Goal: Information Seeking & Learning: Learn about a topic

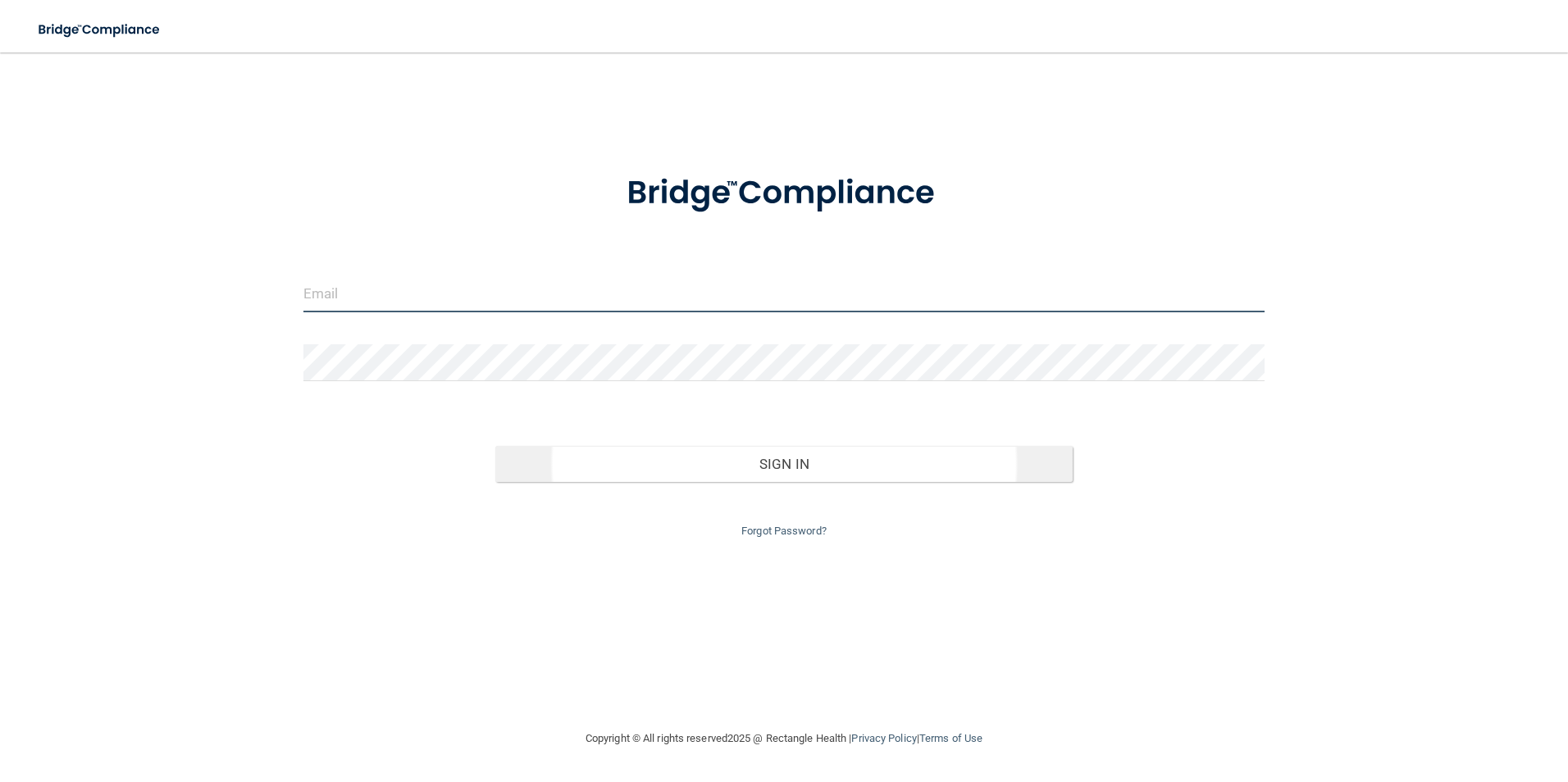
type input "[EMAIL_ADDRESS][DOMAIN_NAME]"
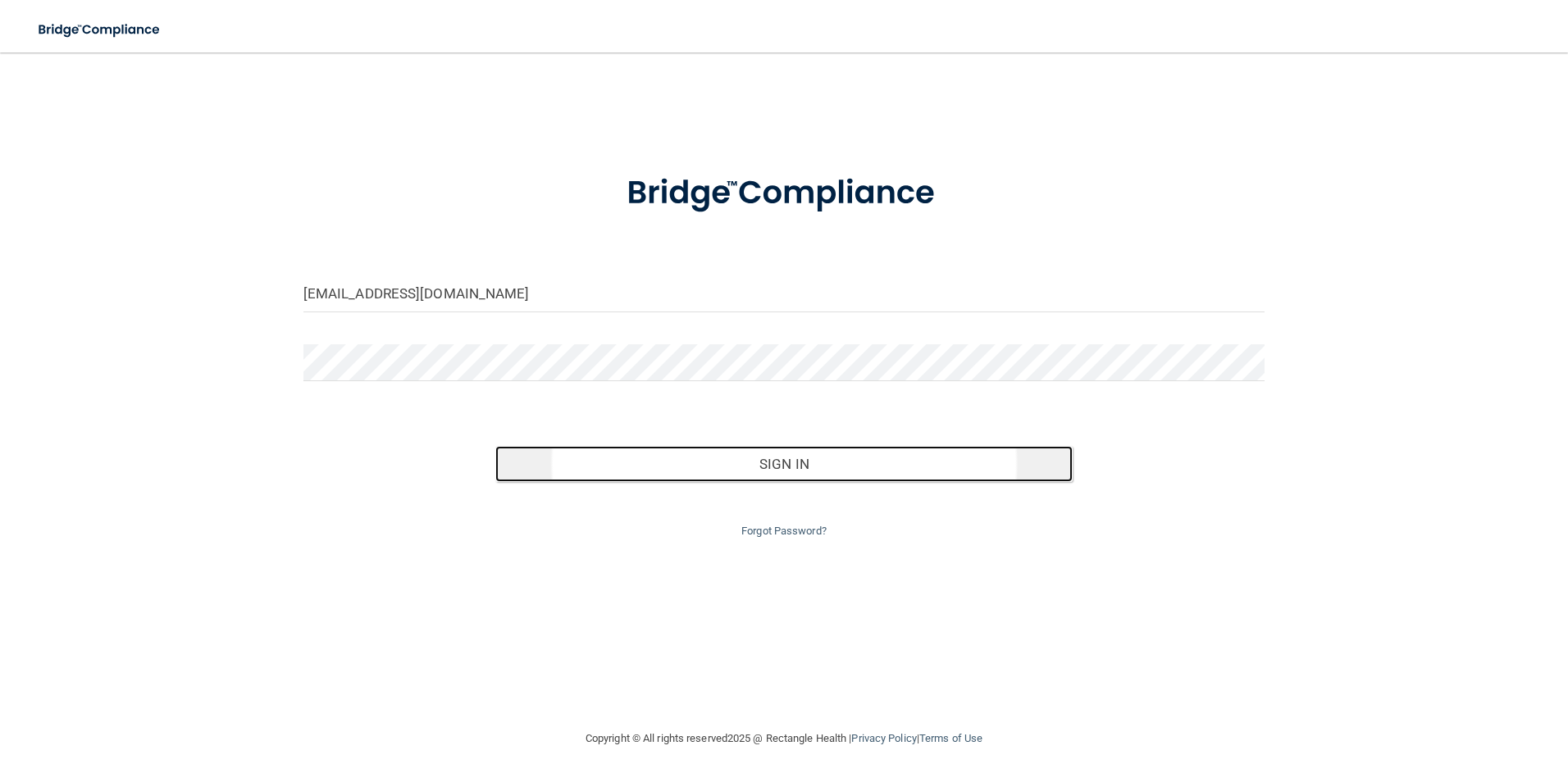
click at [773, 464] on button "Sign In" at bounding box center [783, 464] width 577 height 36
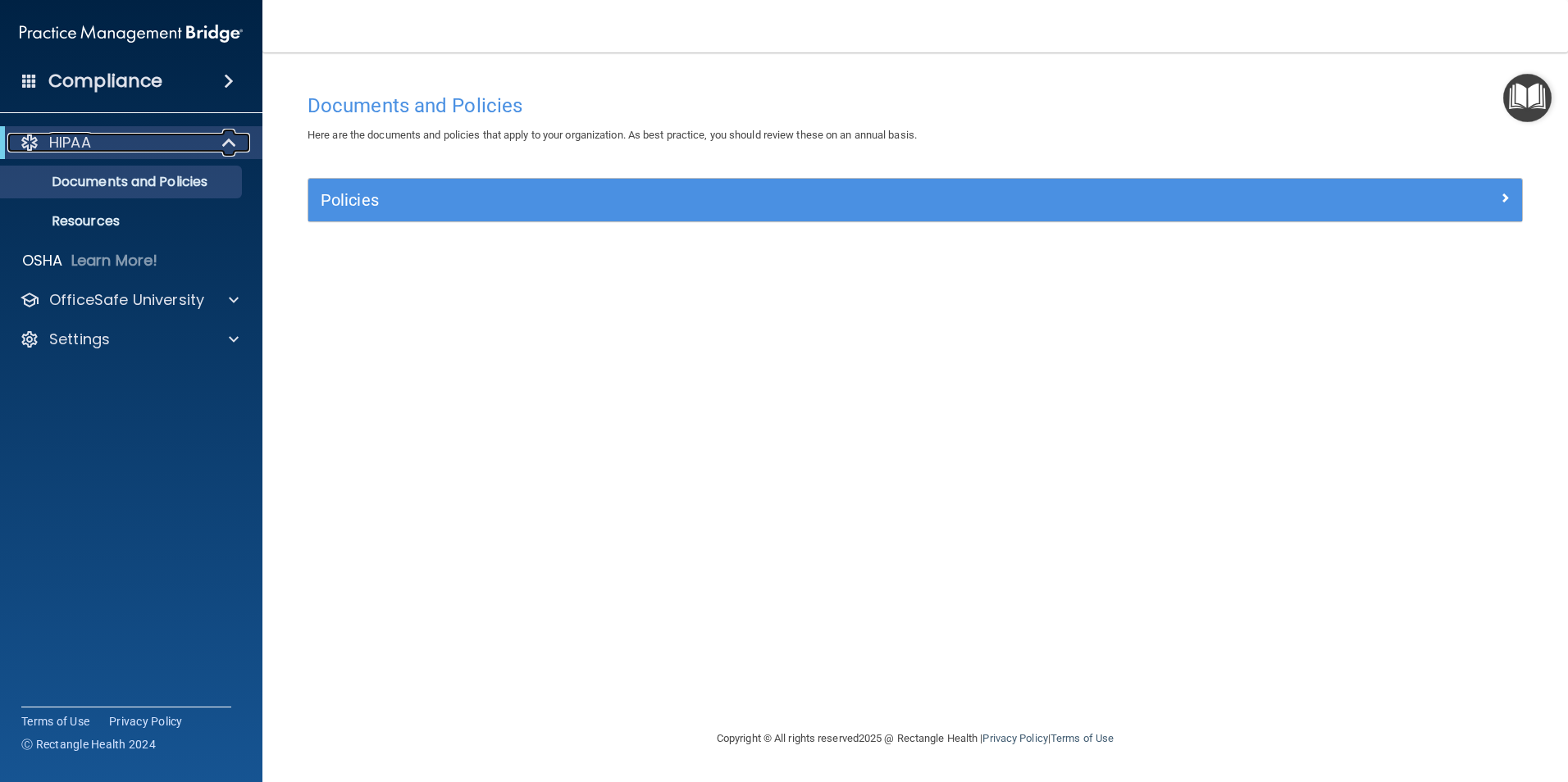
click at [84, 144] on p "HIPAA" at bounding box center [70, 143] width 42 height 20
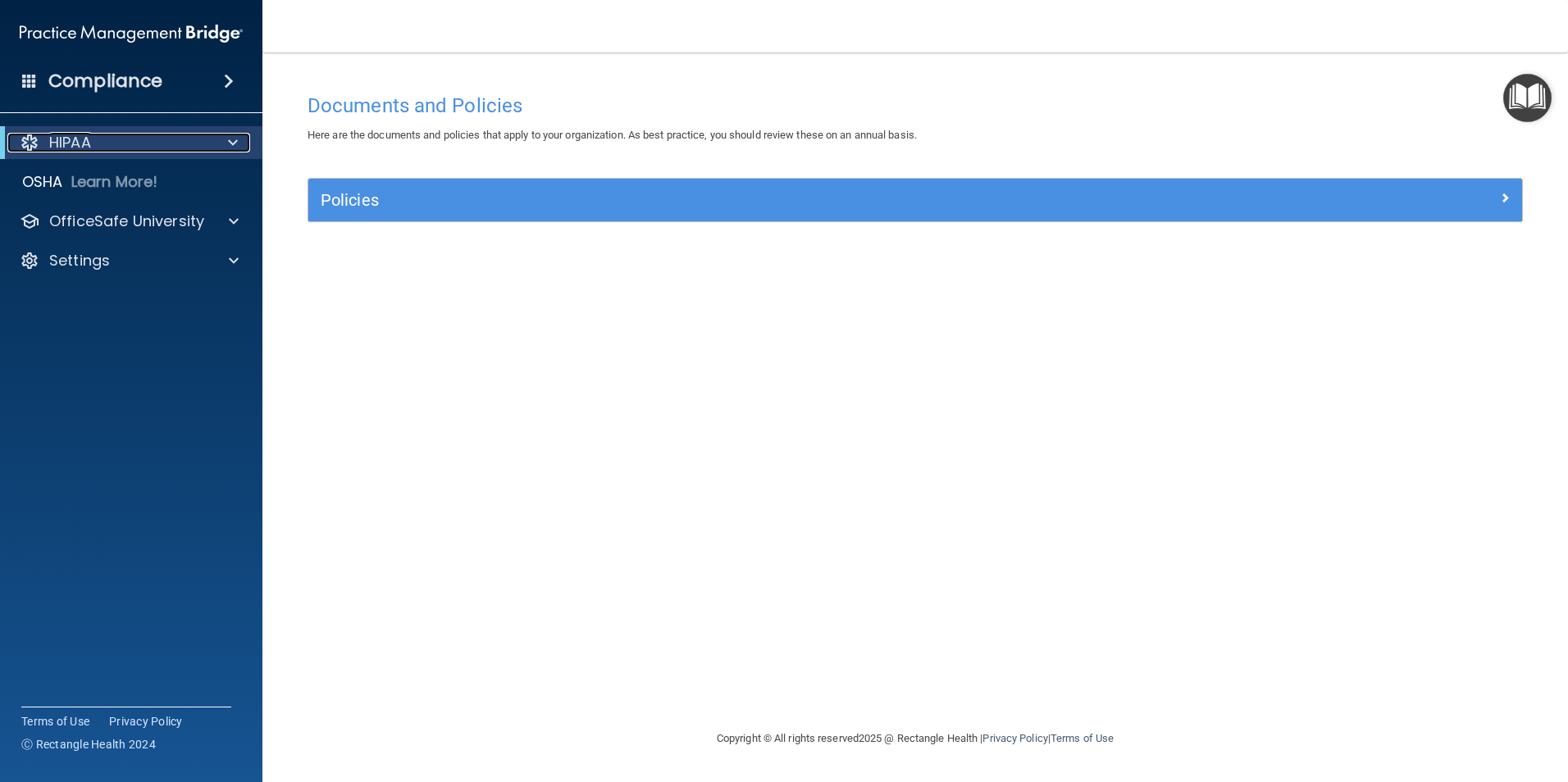
click at [88, 141] on p "HIPAA" at bounding box center [70, 143] width 42 height 20
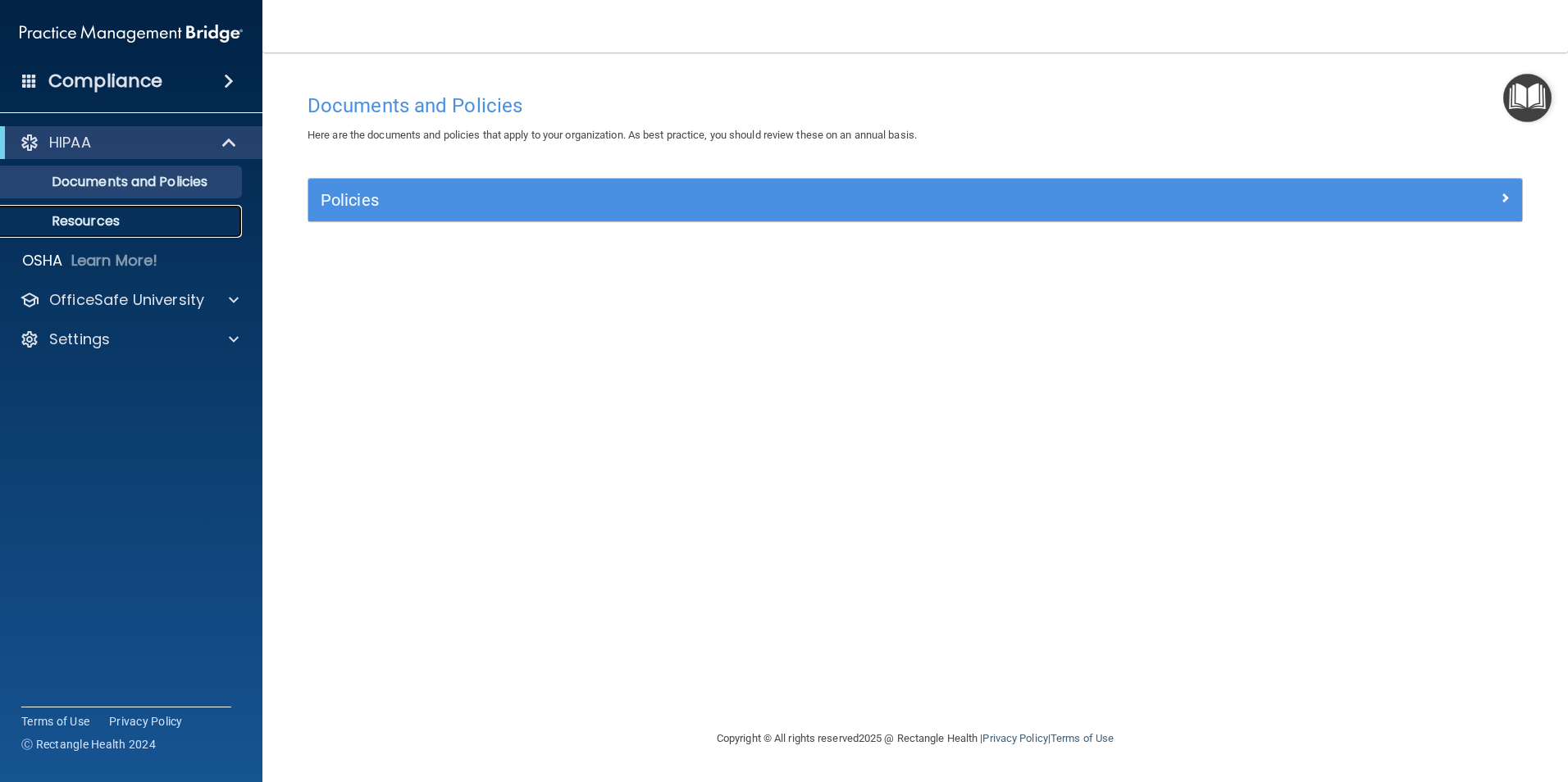
click at [85, 216] on p "Resources" at bounding box center [123, 221] width 224 height 16
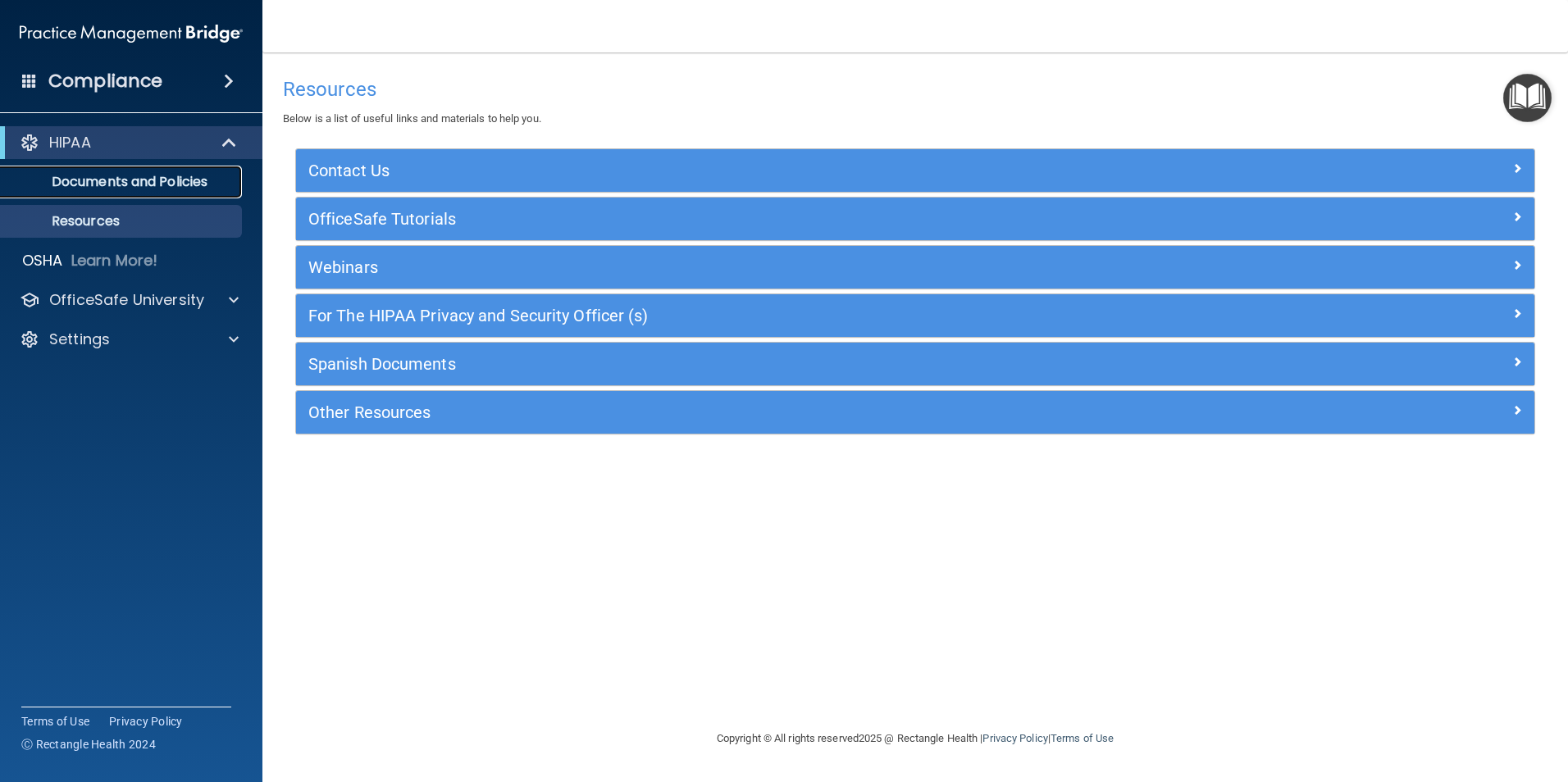
click at [111, 179] on p "Documents and Policies" at bounding box center [123, 182] width 224 height 16
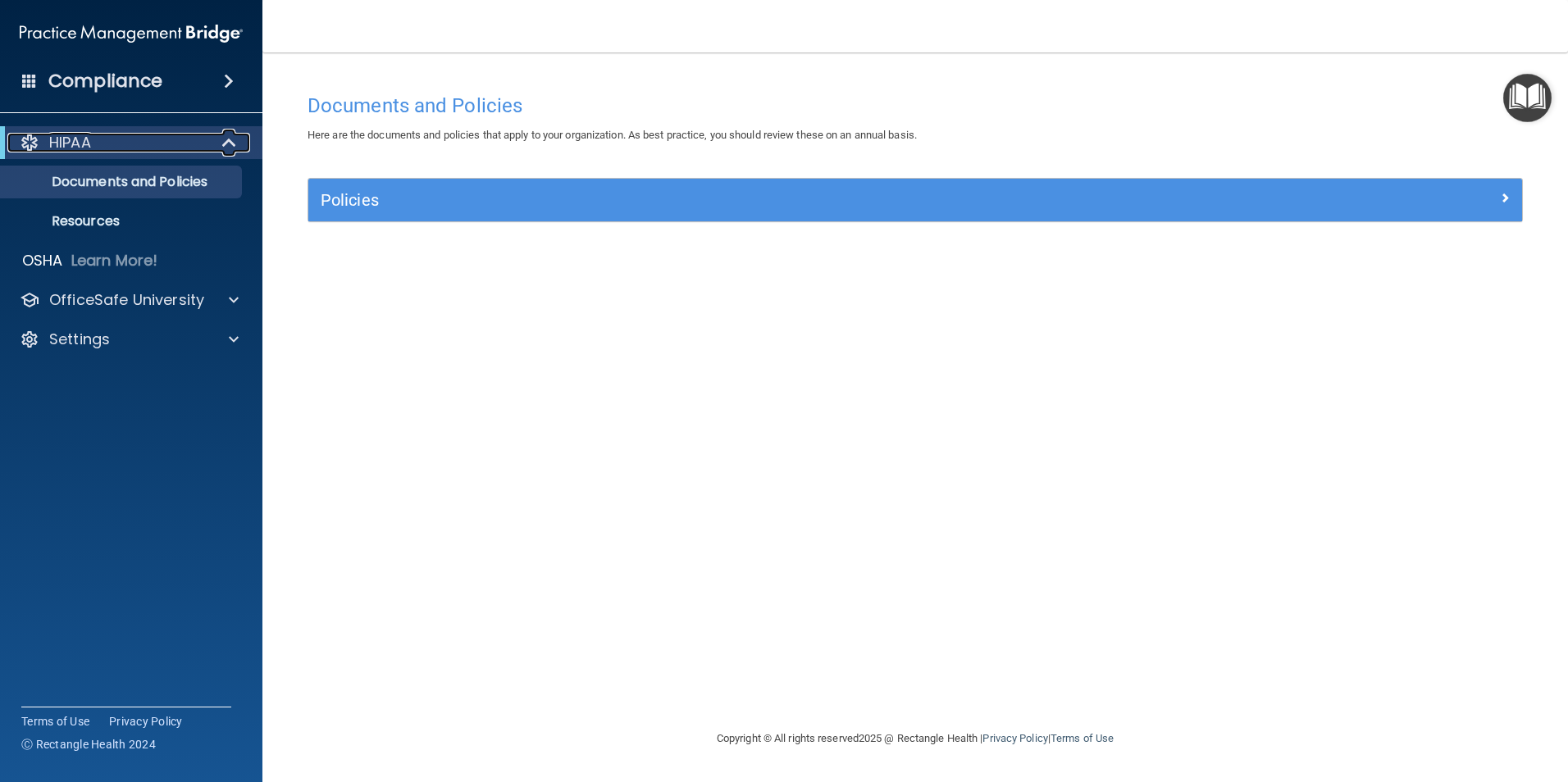
click at [219, 142] on div at bounding box center [229, 143] width 40 height 20
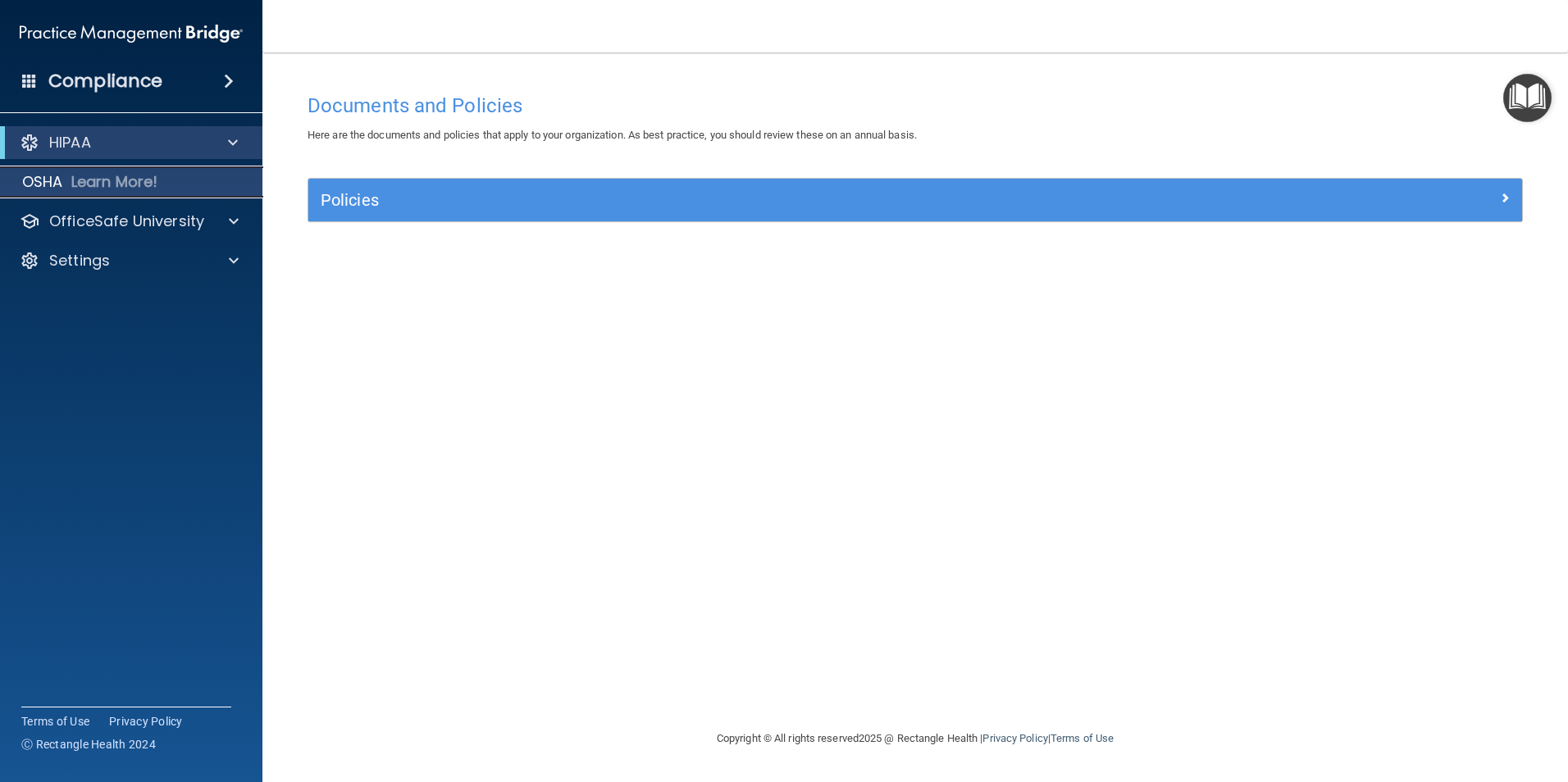
click at [78, 182] on p "Learn More!" at bounding box center [115, 182] width 87 height 20
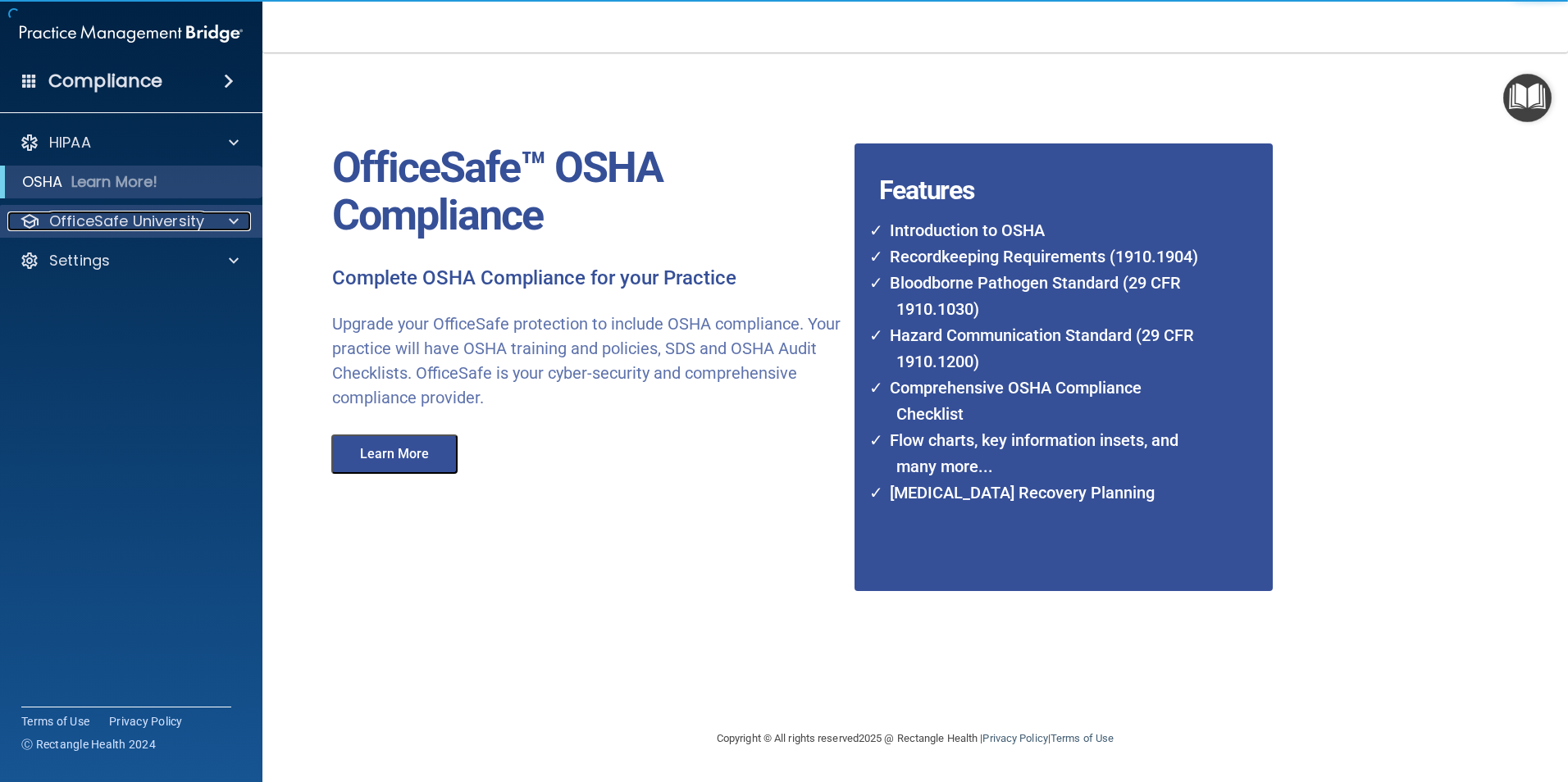
click at [94, 211] on p "OfficeSafe University" at bounding box center [126, 221] width 155 height 20
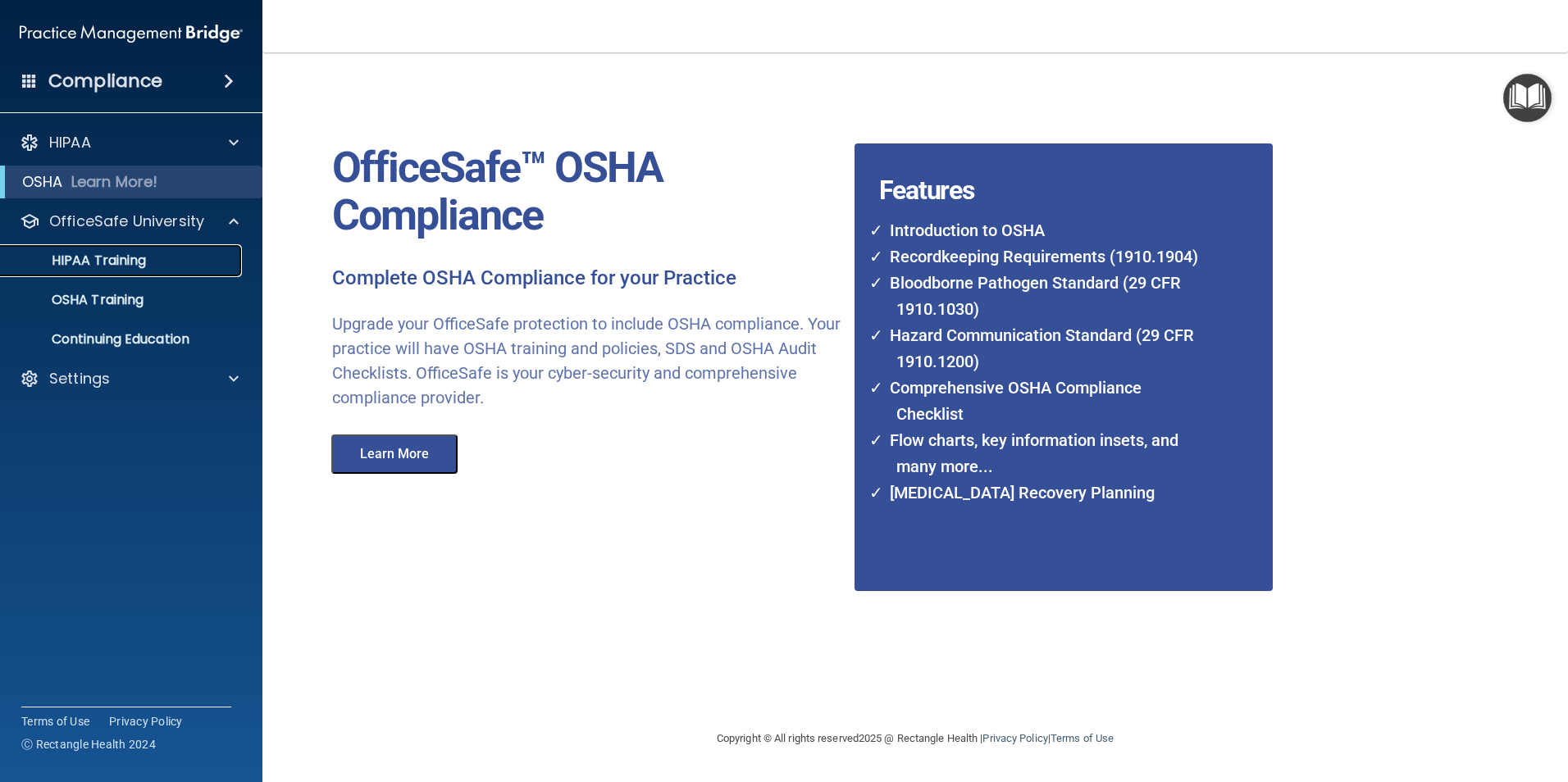
click at [151, 260] on div "HIPAA Training" at bounding box center [123, 261] width 224 height 16
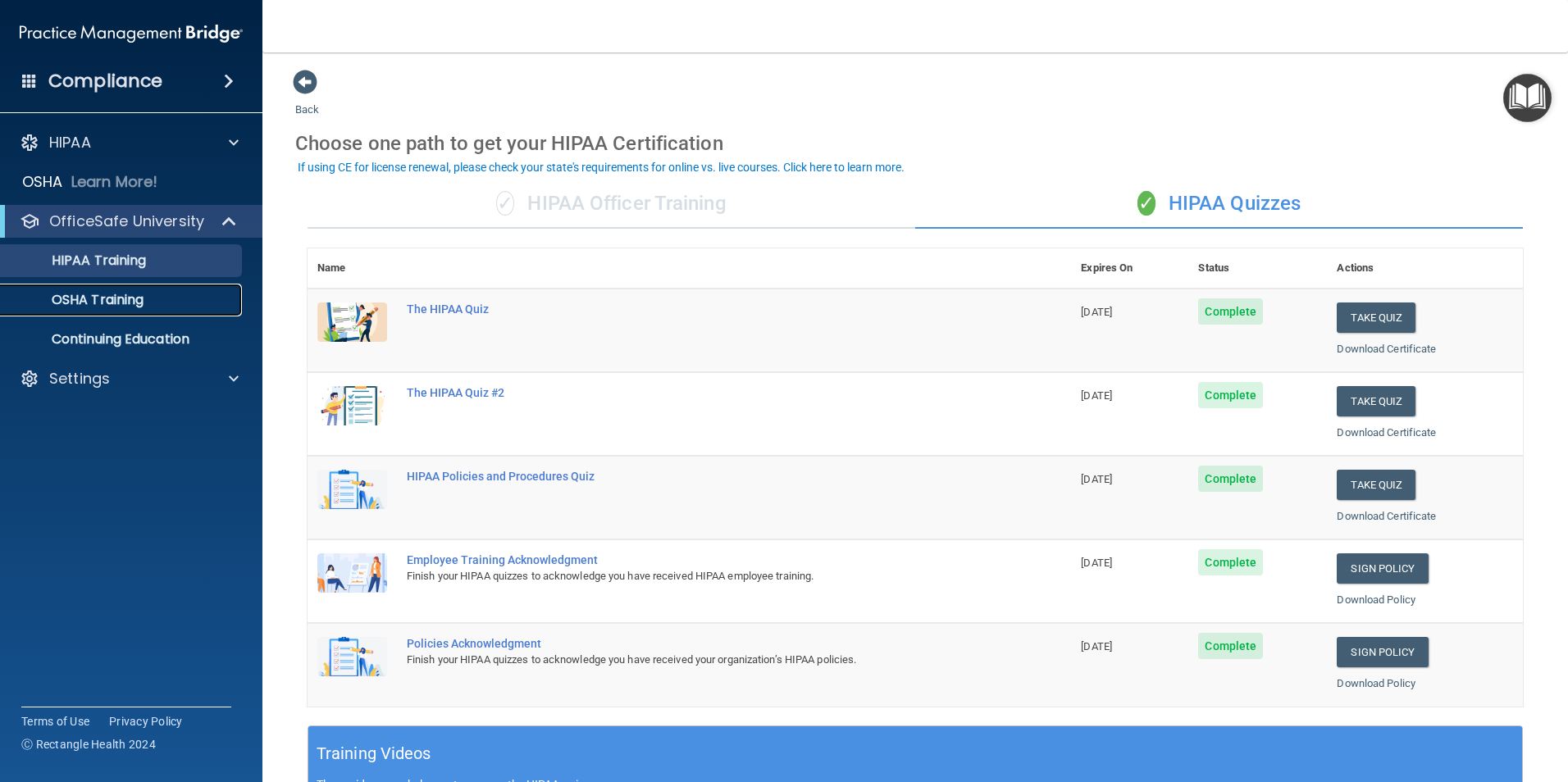
click at [107, 301] on p "OSHA Training" at bounding box center [77, 300] width 133 height 16
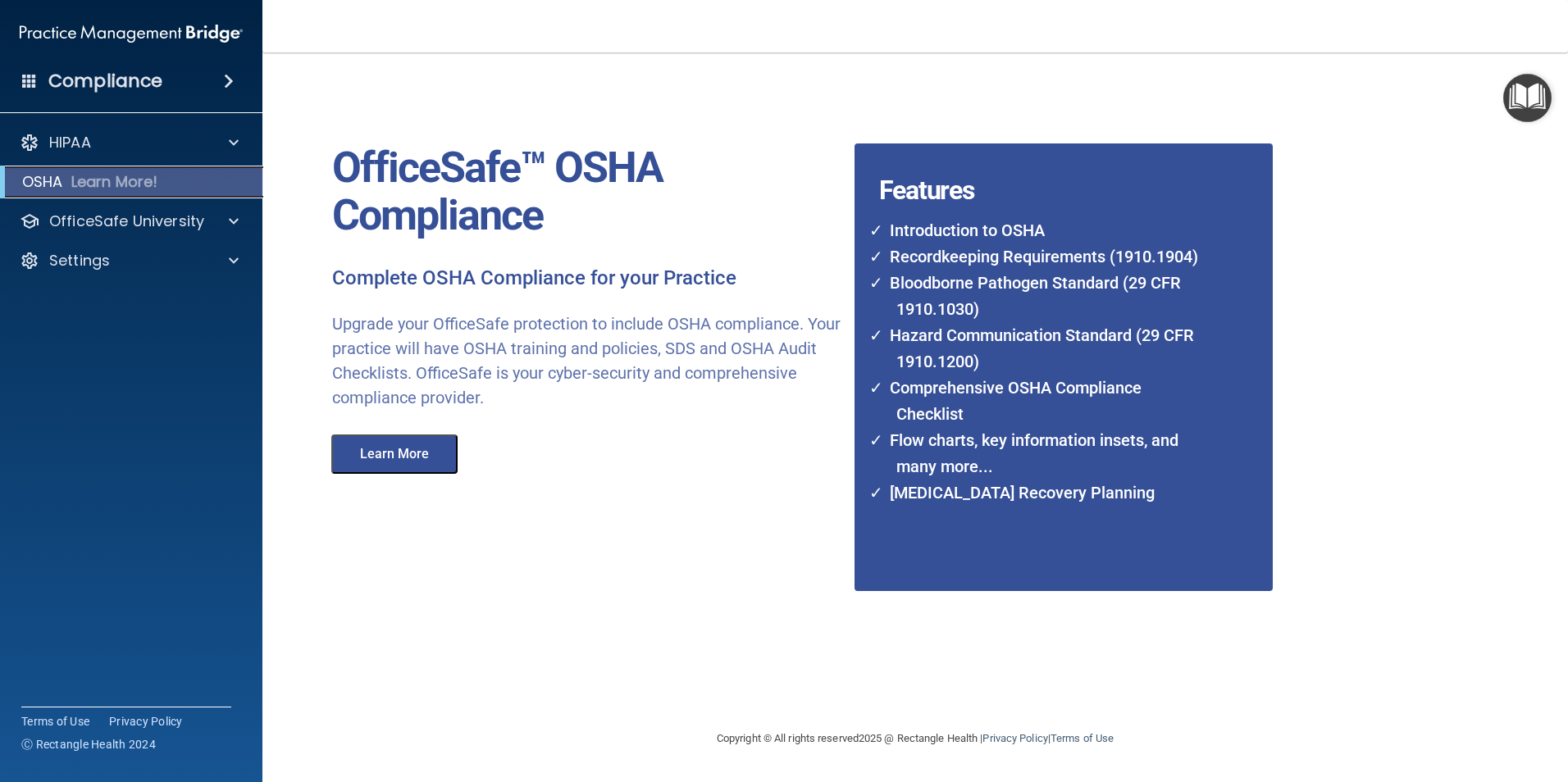
click at [79, 184] on p "Learn More!" at bounding box center [115, 182] width 87 height 20
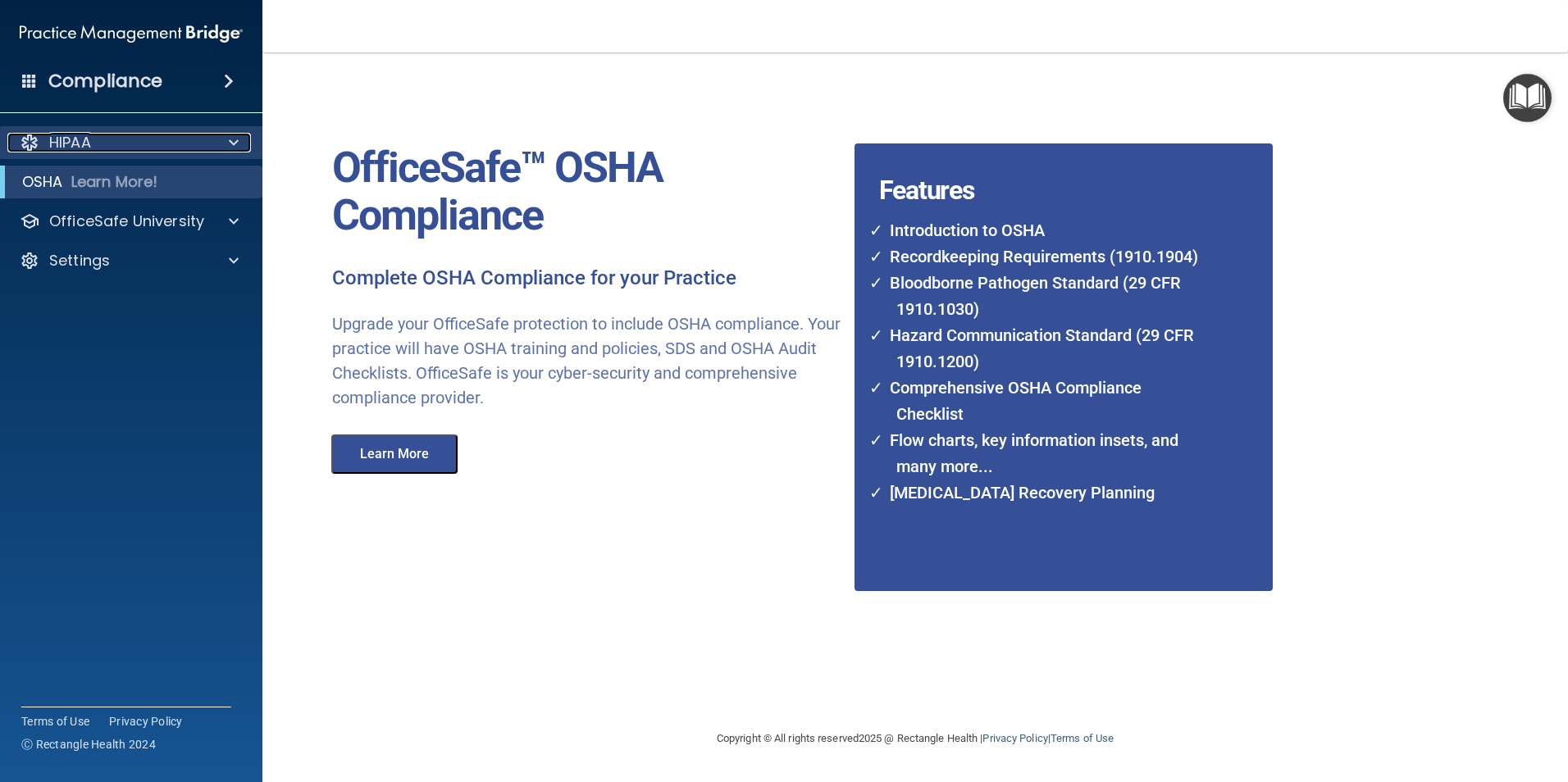
click at [77, 138] on p "HIPAA" at bounding box center [70, 143] width 42 height 20
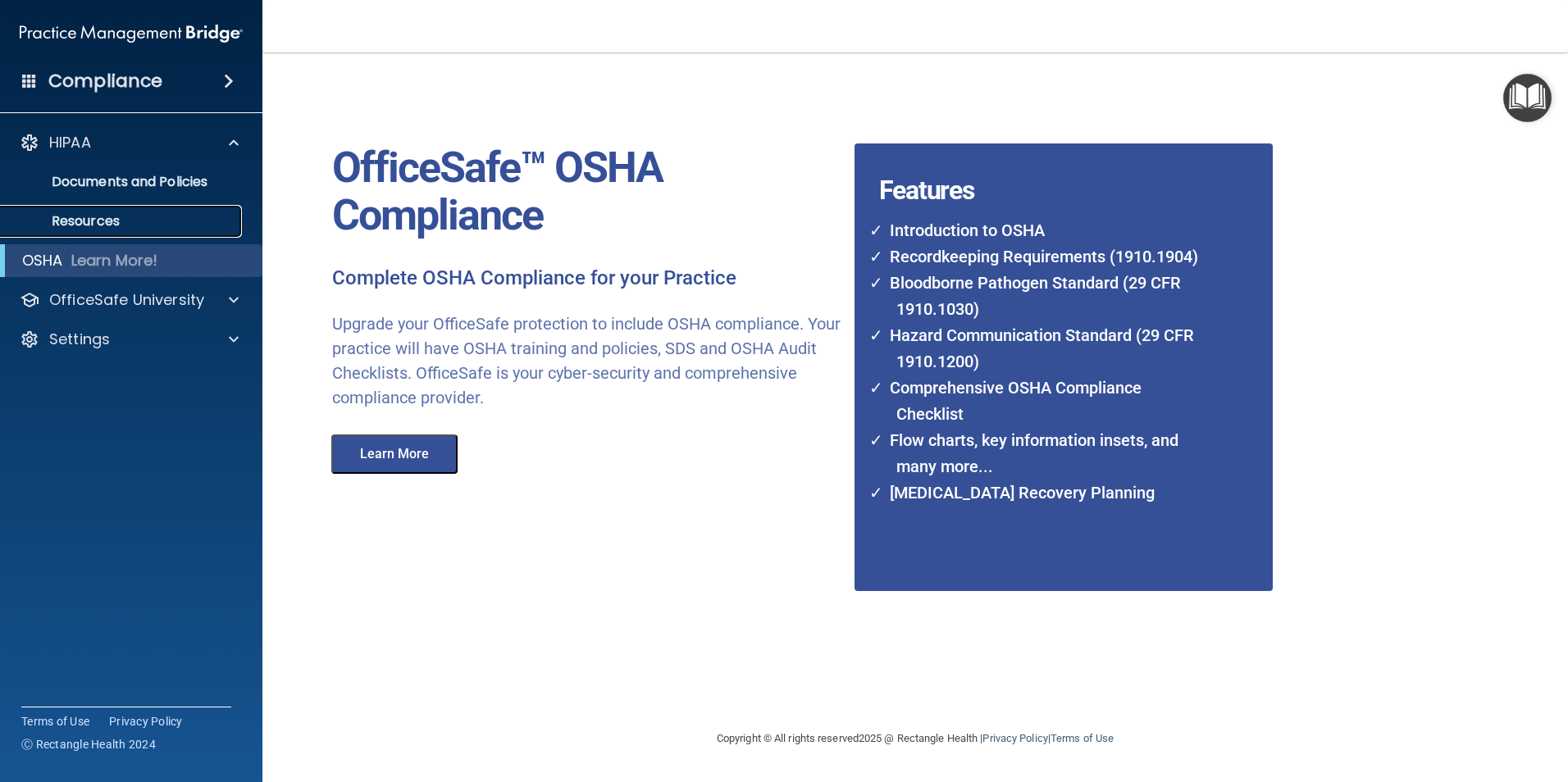
click at [97, 213] on p "Resources" at bounding box center [123, 221] width 224 height 16
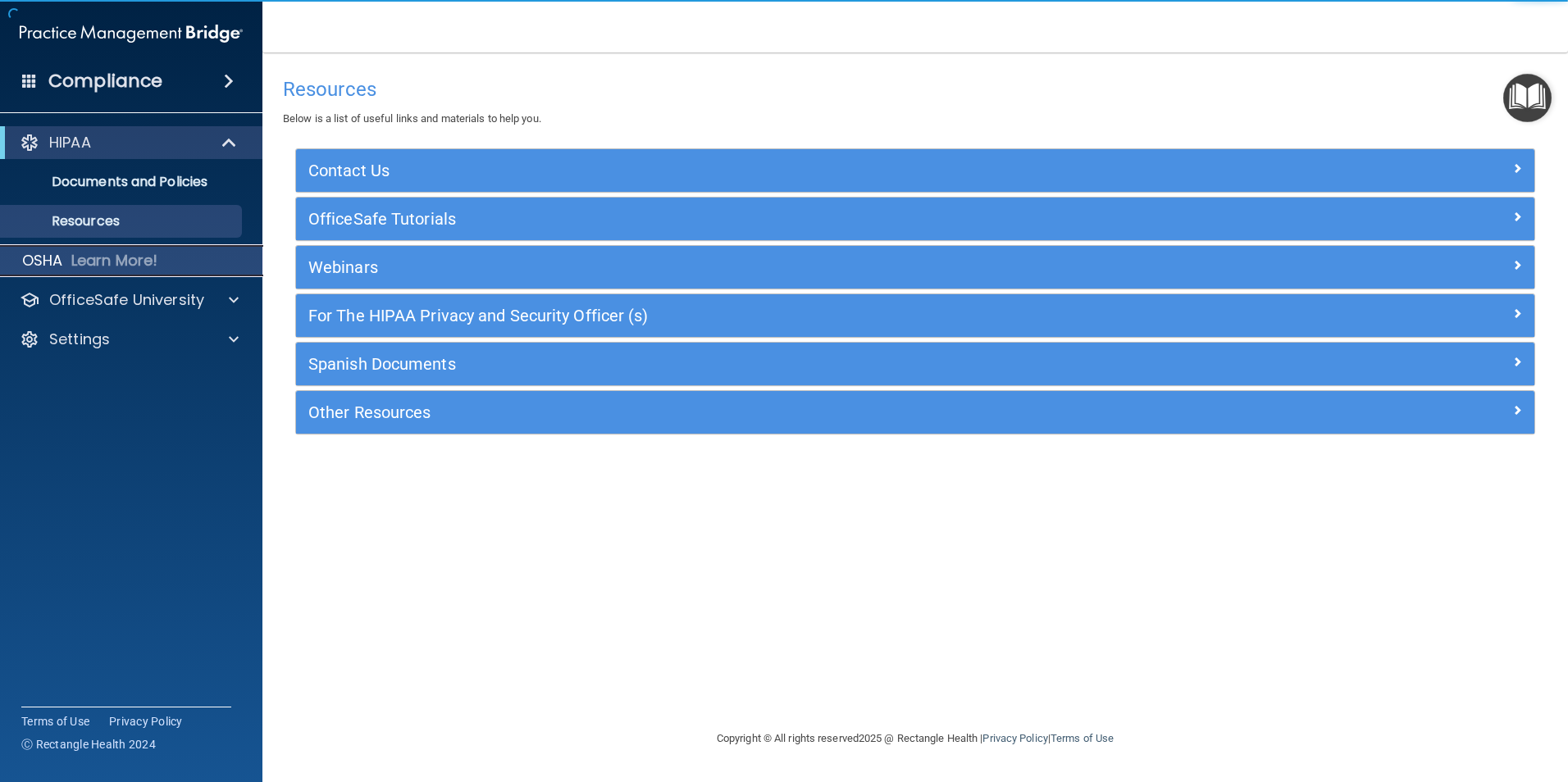
click at [105, 259] on p "Learn More!" at bounding box center [115, 261] width 87 height 20
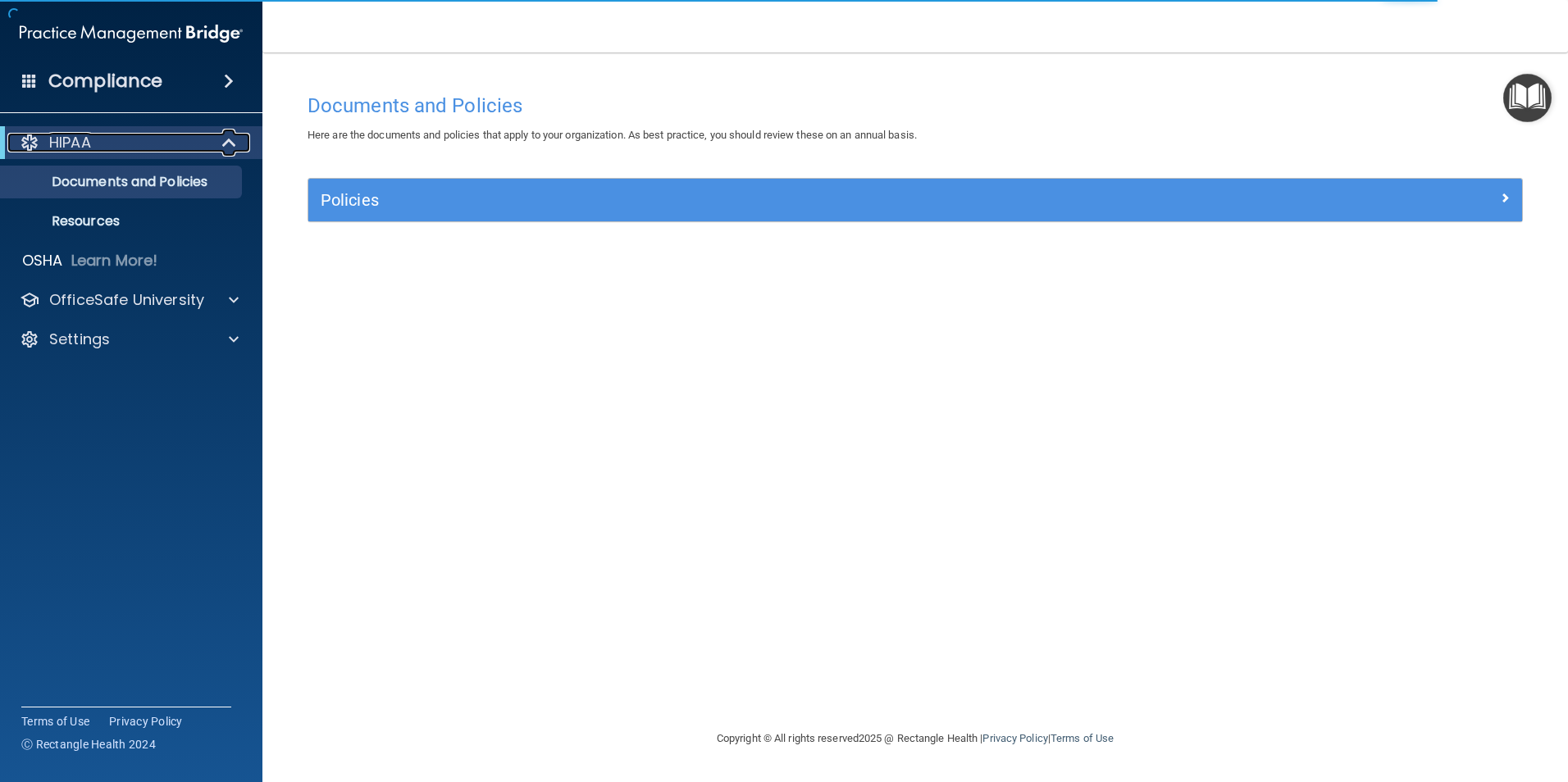
click at [131, 145] on div "HIPAA" at bounding box center [108, 143] width 202 height 20
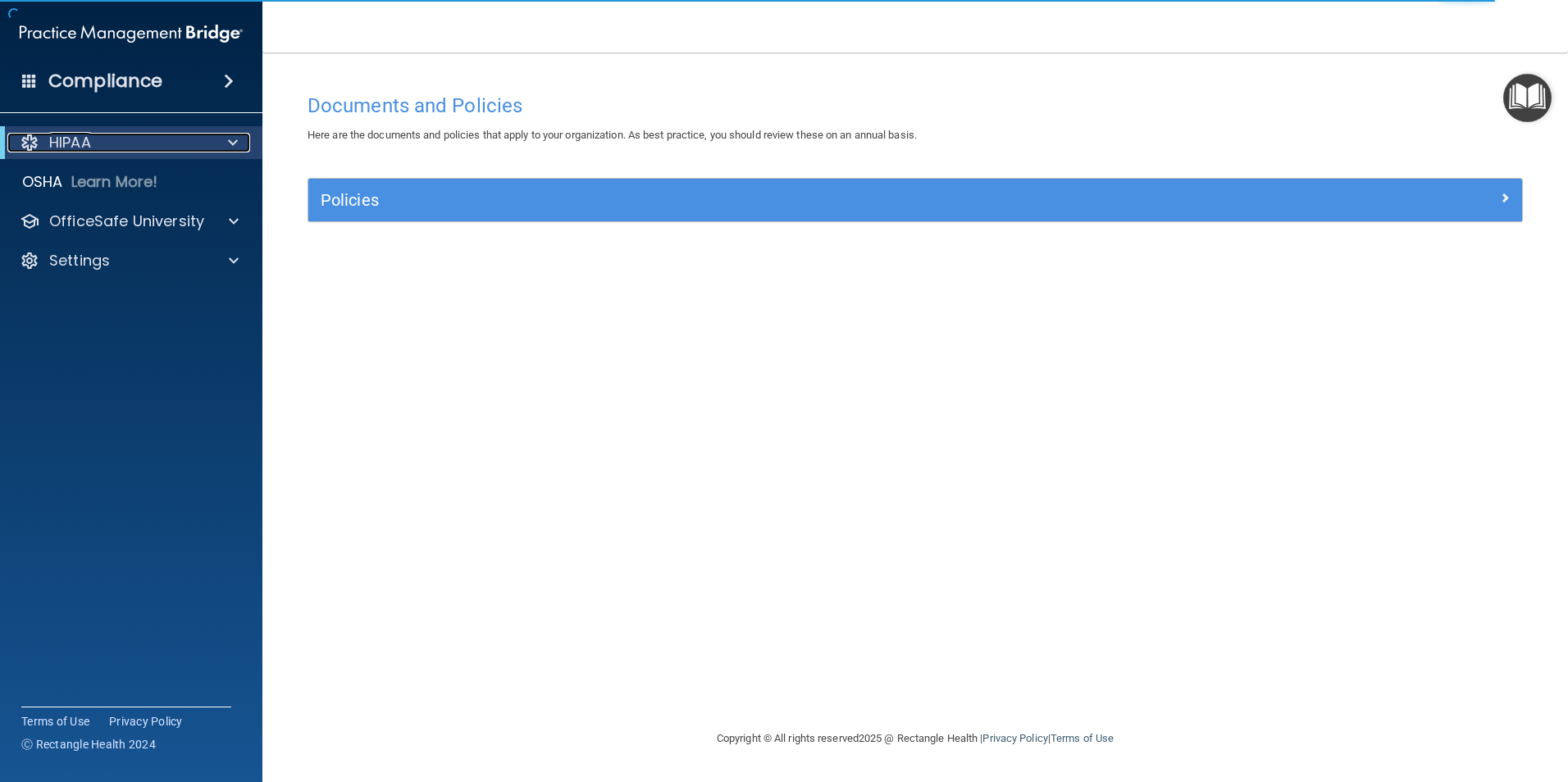
click at [131, 145] on div "HIPAA" at bounding box center [108, 143] width 202 height 20
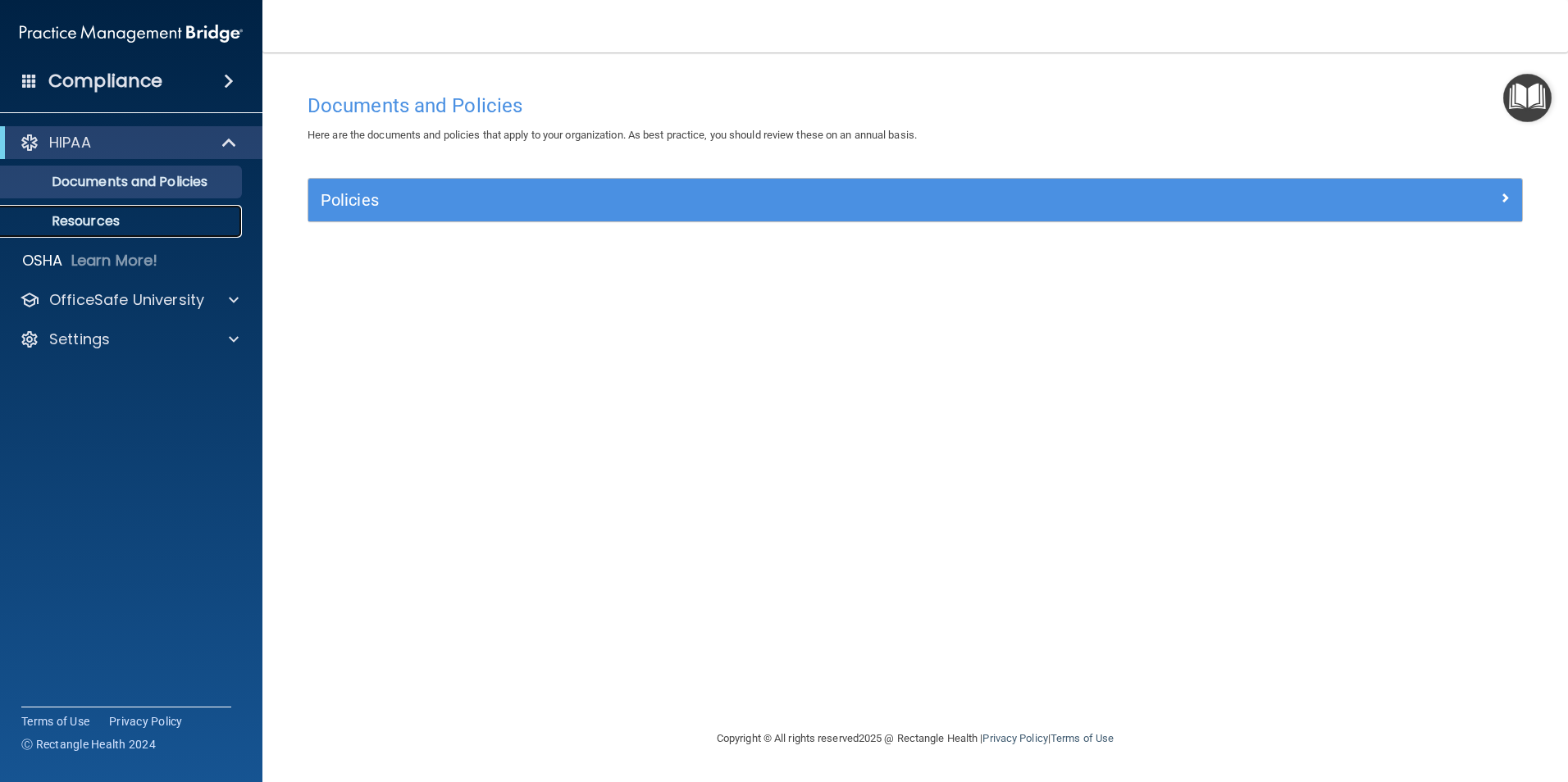
click at [98, 223] on p "Resources" at bounding box center [123, 221] width 224 height 16
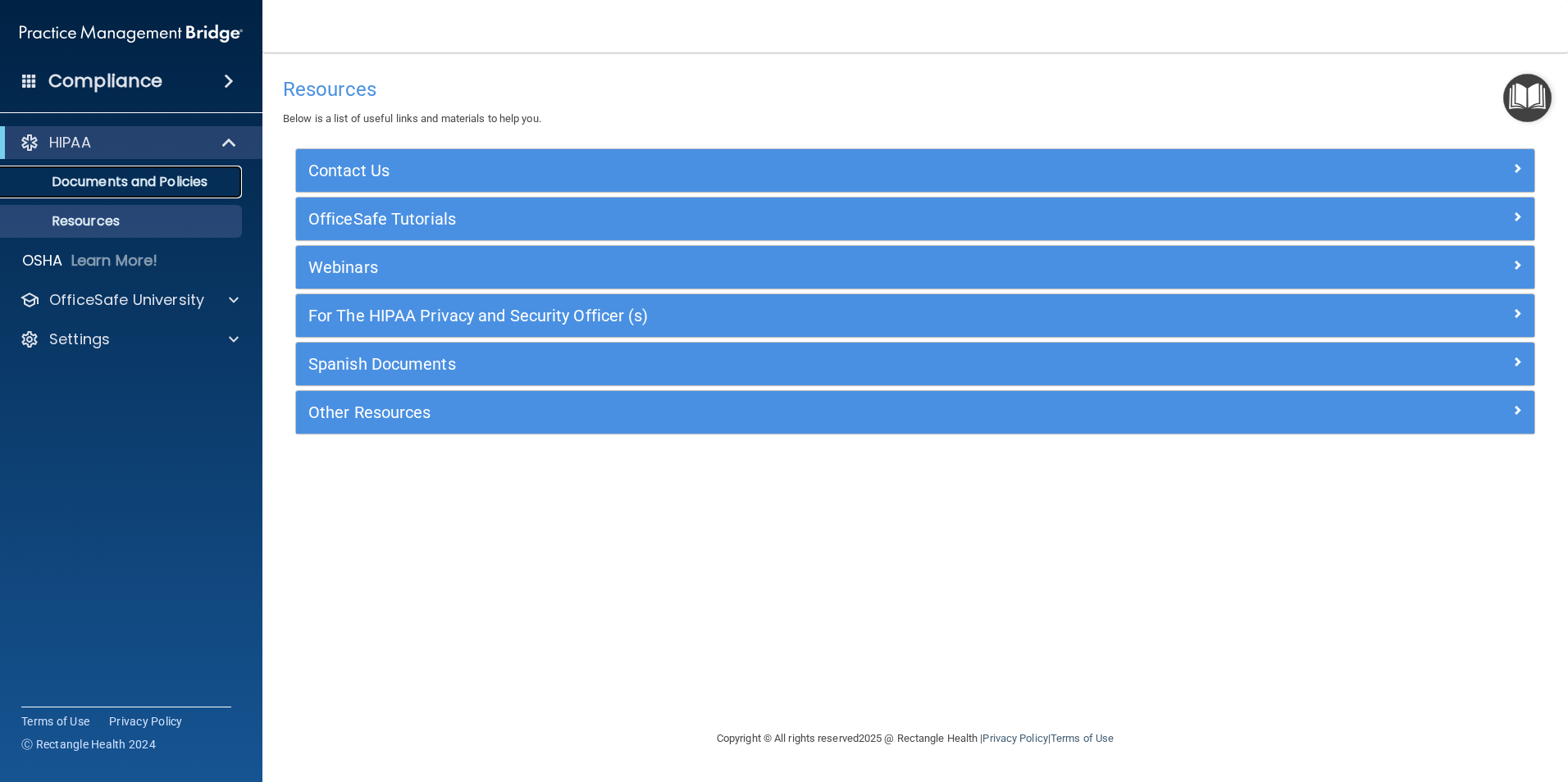
click at [97, 186] on p "Documents and Policies" at bounding box center [123, 182] width 224 height 16
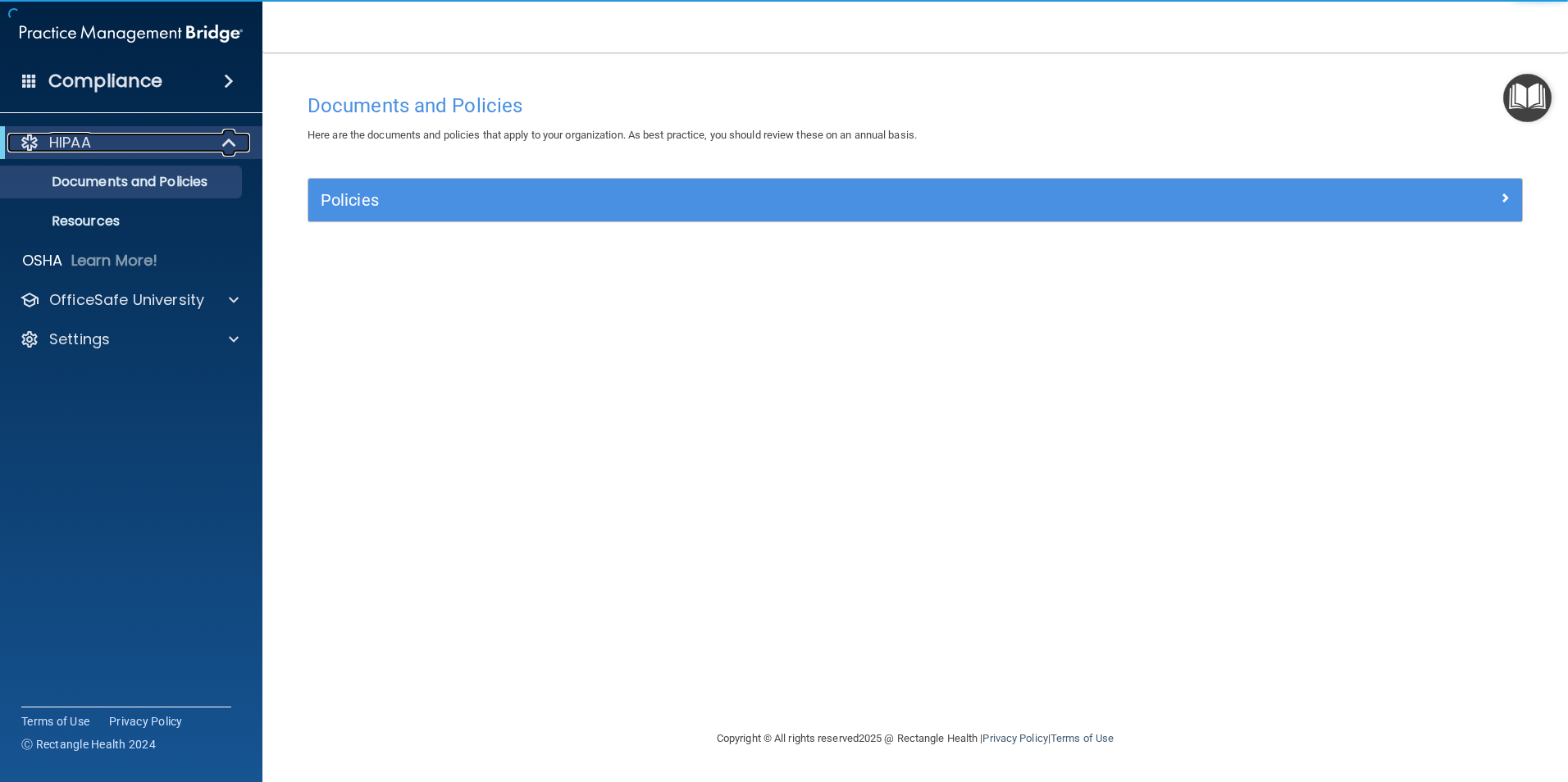
click at [89, 146] on p "HIPAA" at bounding box center [70, 143] width 42 height 20
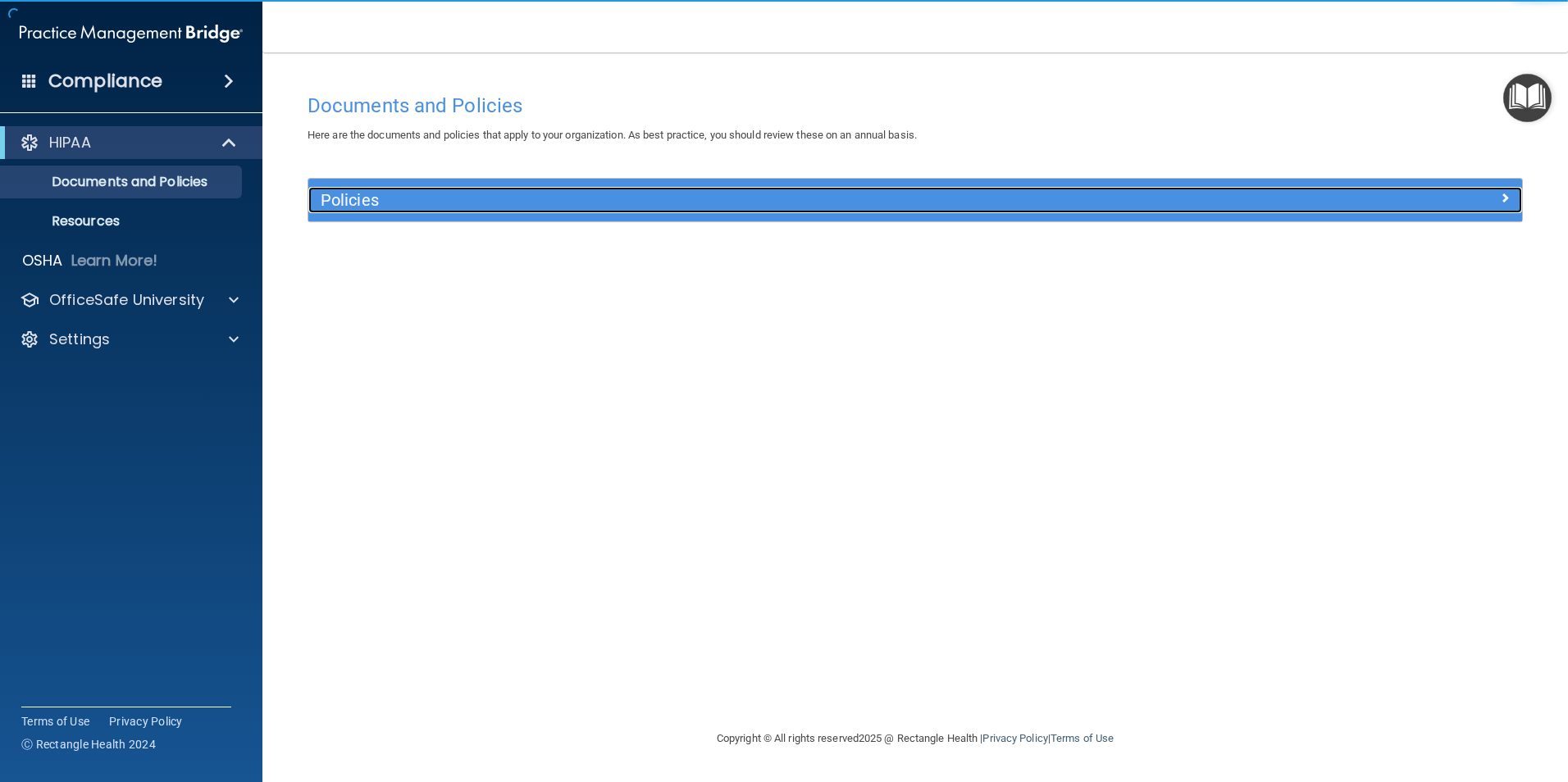
click at [454, 200] on h5 "Policies" at bounding box center [763, 200] width 886 height 18
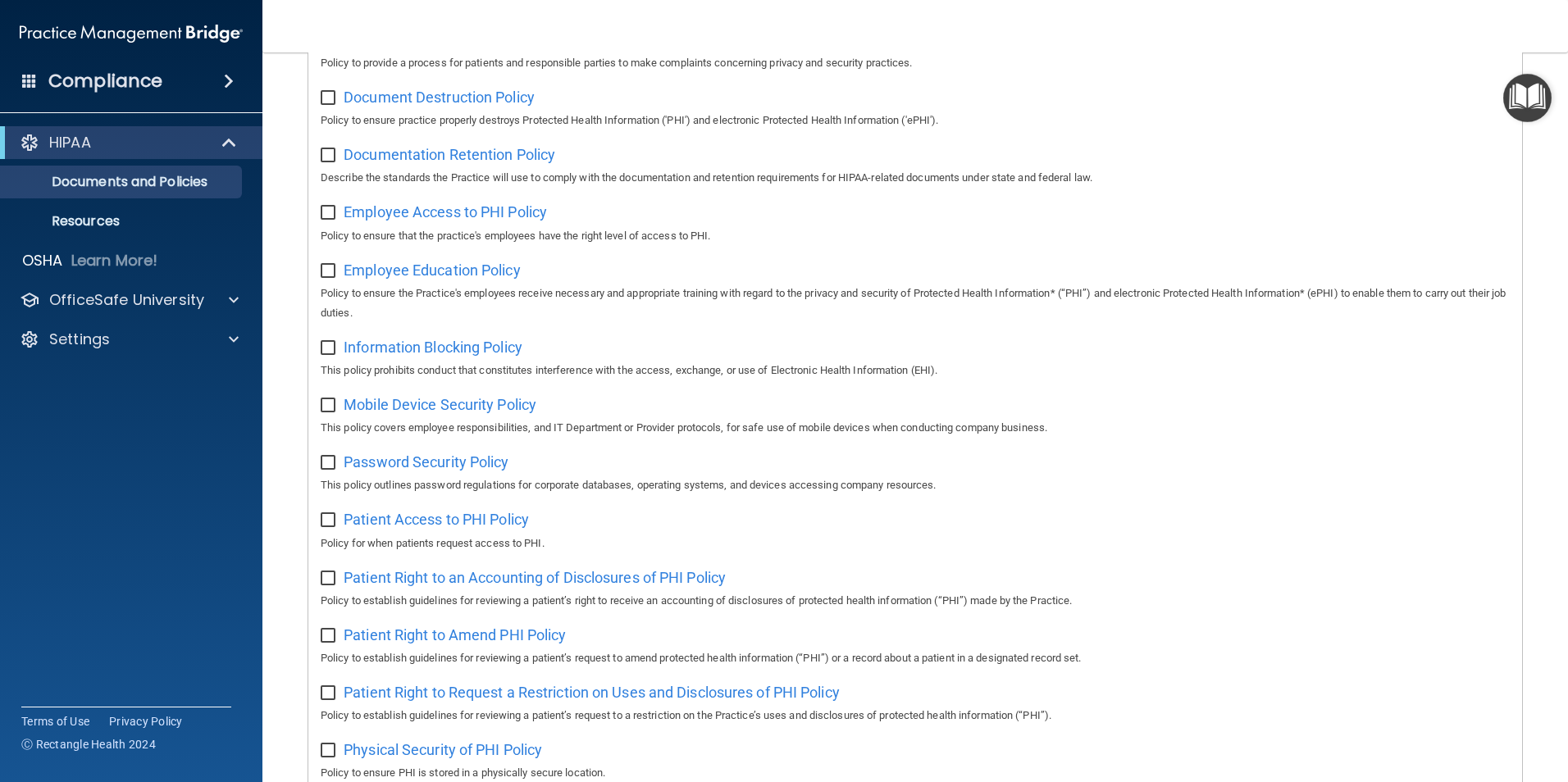
scroll to position [125, 0]
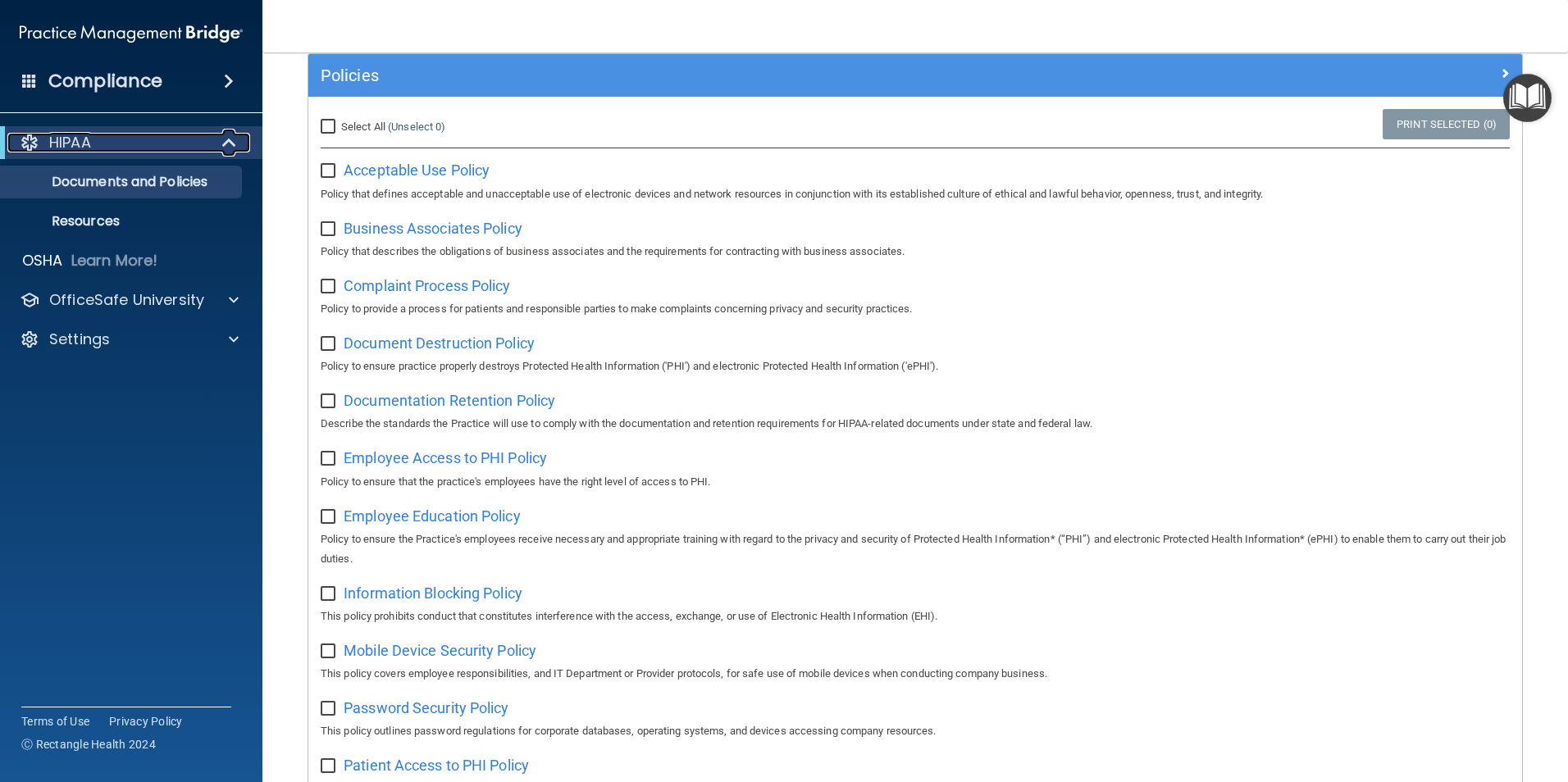
click at [90, 145] on p "HIPAA" at bounding box center [70, 143] width 42 height 20
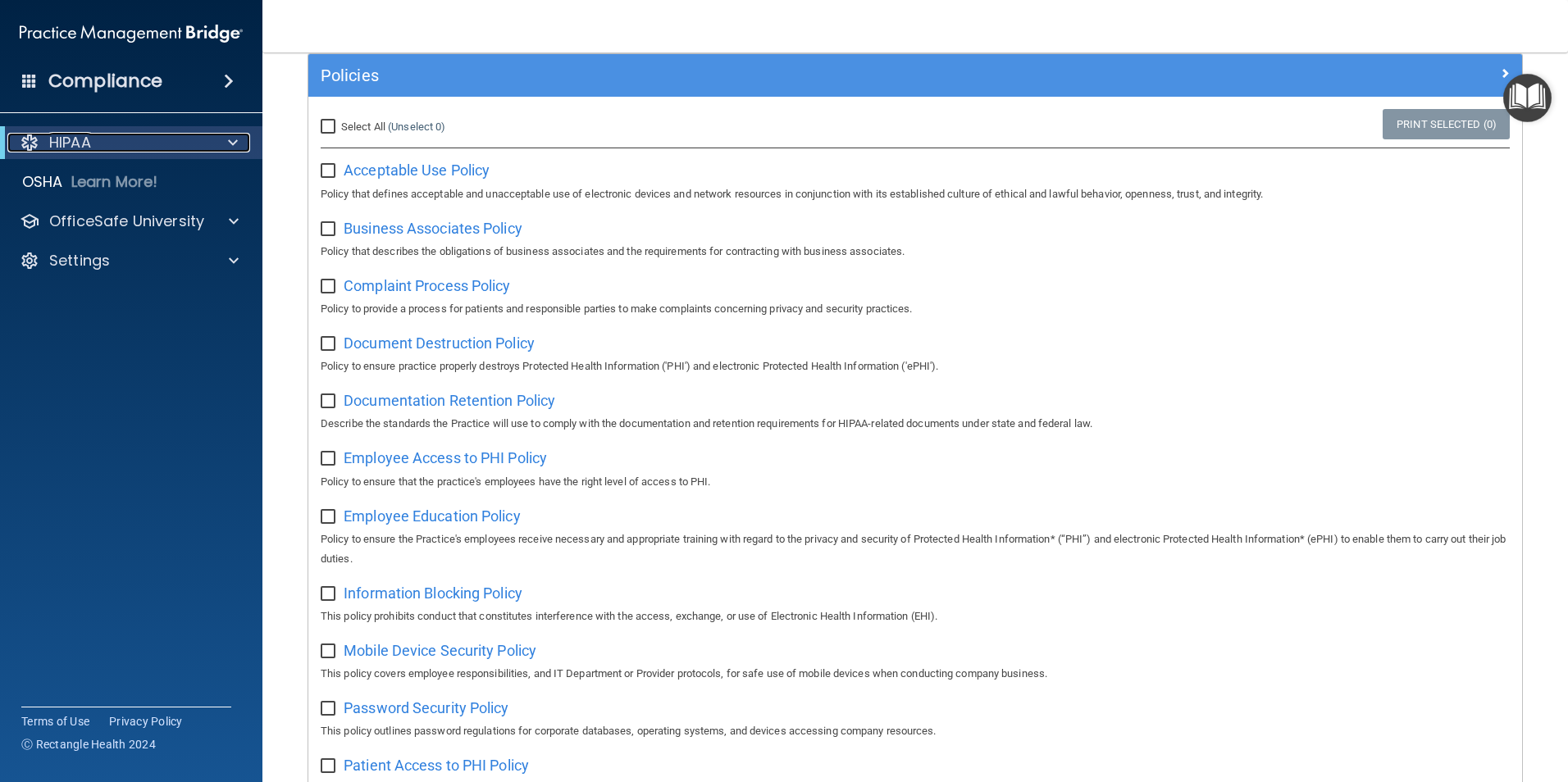
click at [90, 145] on p "HIPAA" at bounding box center [70, 143] width 42 height 20
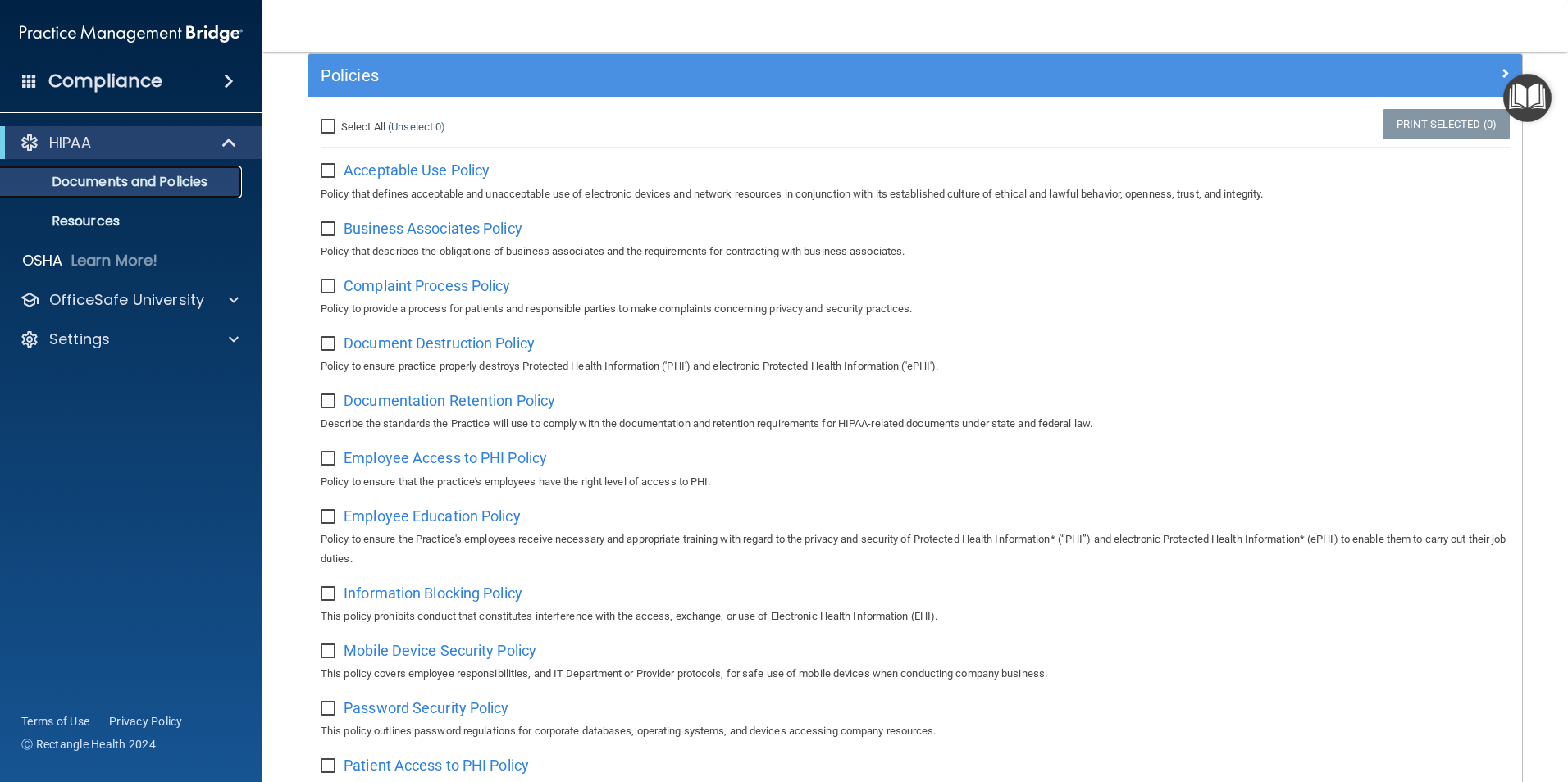
click at [138, 181] on p "Documents and Policies" at bounding box center [123, 182] width 224 height 16
click at [87, 219] on p "Resources" at bounding box center [123, 221] width 224 height 16
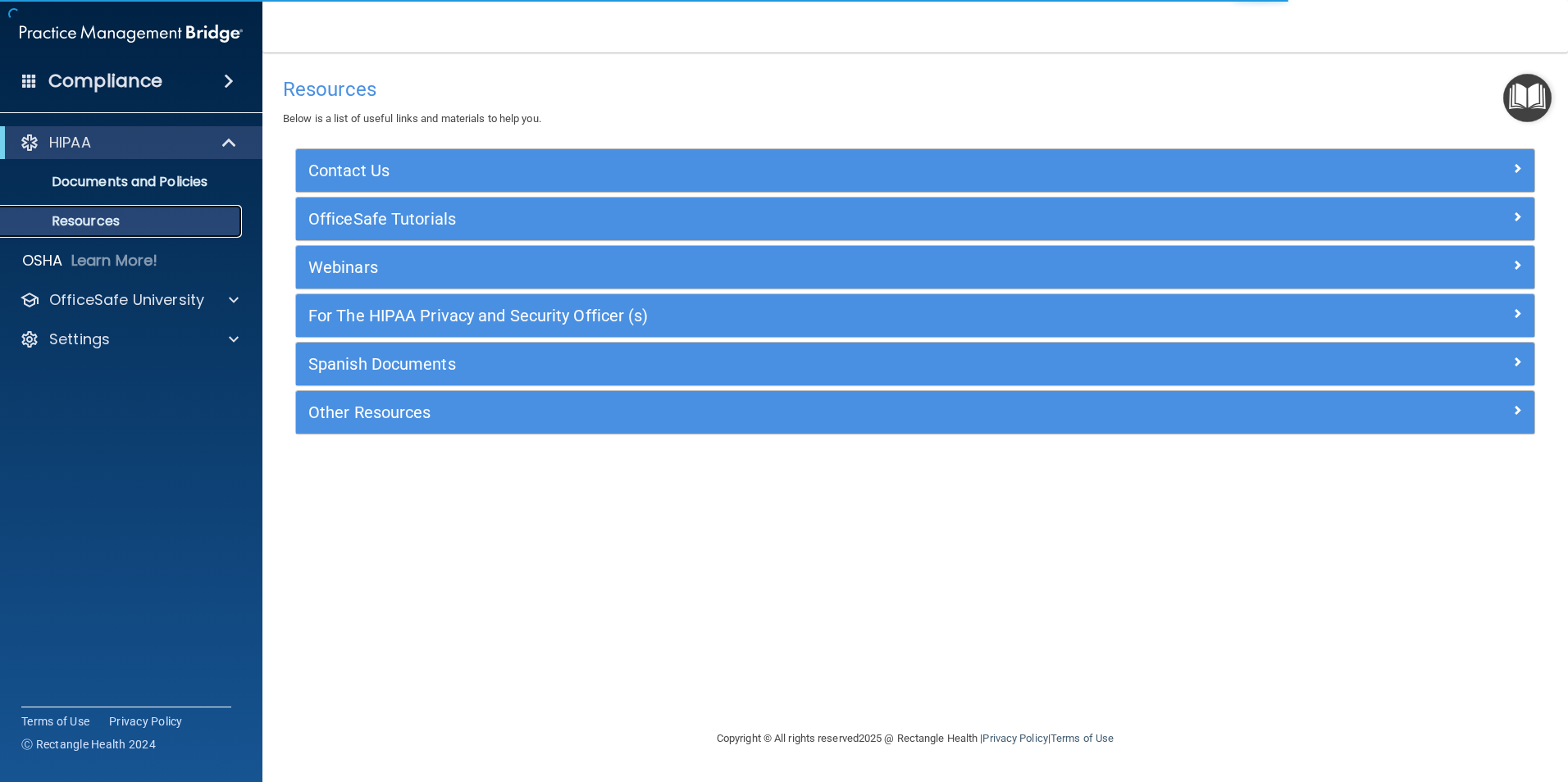
click at [98, 221] on p "Resources" at bounding box center [123, 221] width 224 height 16
